Goal: Task Accomplishment & Management: Complete application form

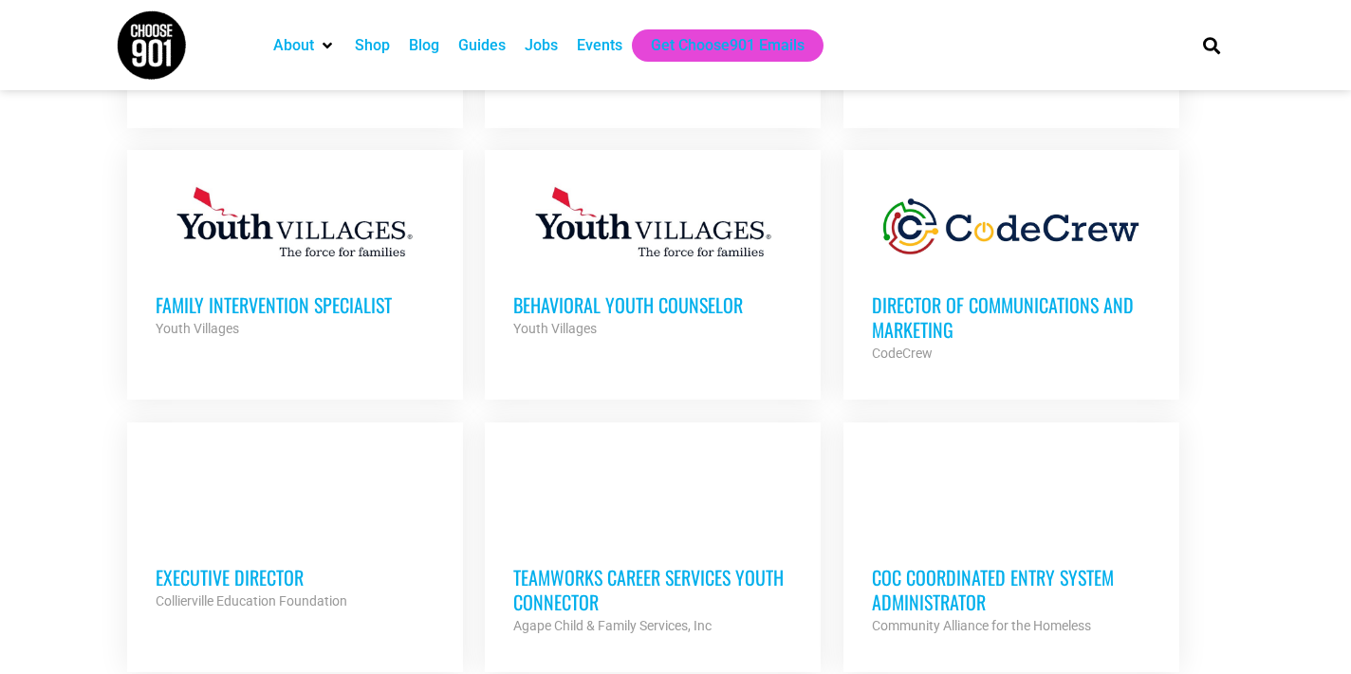
scroll to position [1224, 0]
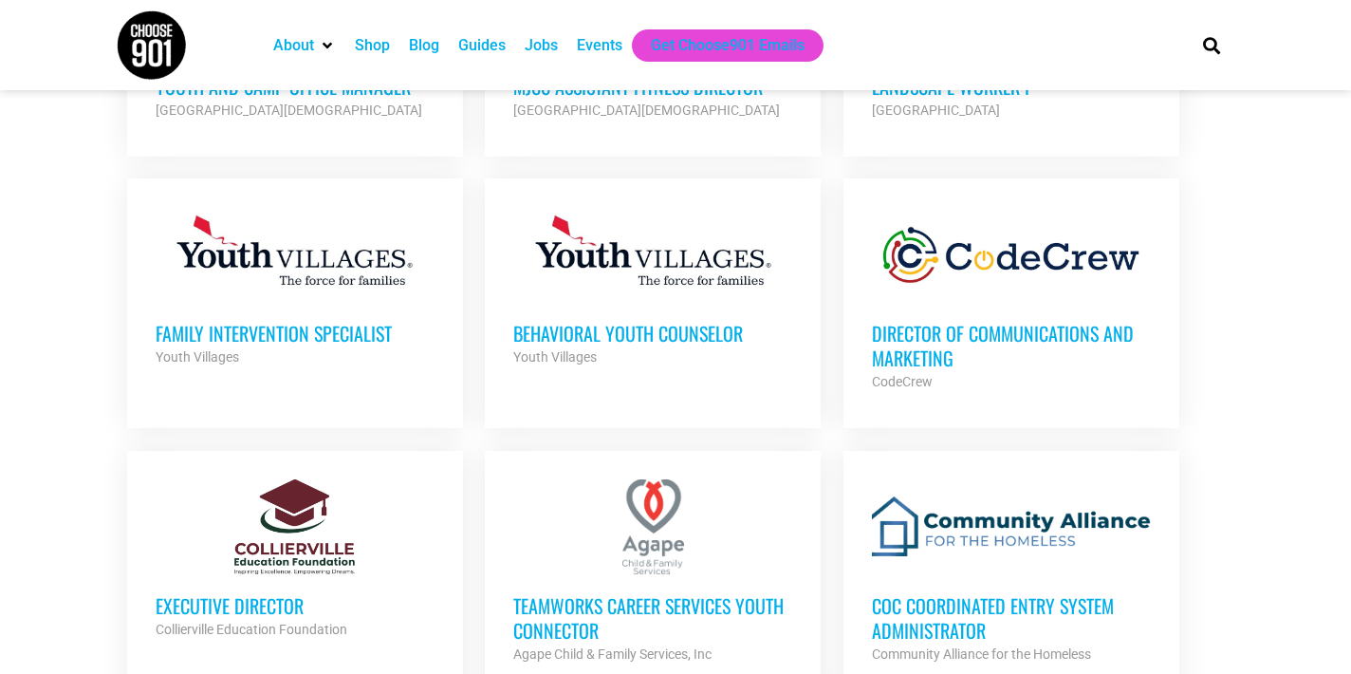
click at [938, 330] on h3 "Director of Communications and Marketing" at bounding box center [1011, 345] width 279 height 49
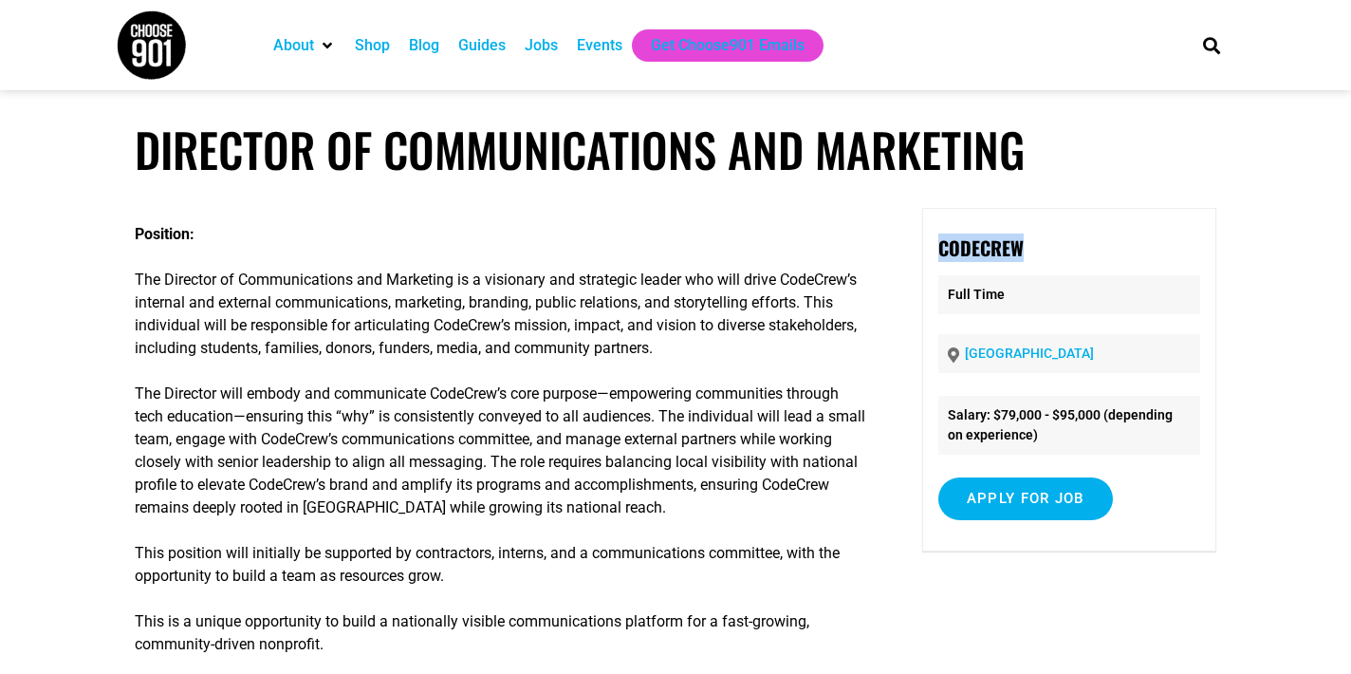
drag, startPoint x: 1025, startPoint y: 246, endPoint x: 936, endPoint y: 246, distance: 88.2
click at [936, 246] on div "CodeCrew Full Time Memphis Salary: $79,000 - $95,000 (depending on experience) …" at bounding box center [1069, 379] width 294 height 343
copy strong "CodeCrew"
